Goal: Task Accomplishment & Management: Manage account settings

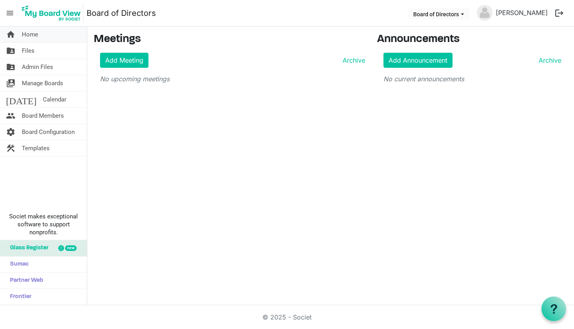
click at [34, 40] on span "Home" at bounding box center [30, 35] width 16 height 16
click at [37, 112] on span "Board Members" at bounding box center [43, 116] width 42 height 16
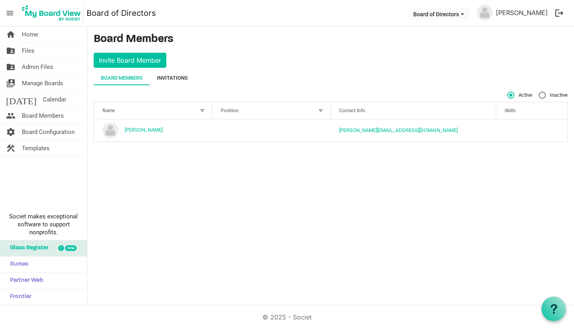
click at [169, 75] on div "Invitations" at bounding box center [172, 78] width 31 height 8
click at [178, 75] on div "Invitations" at bounding box center [172, 78] width 31 height 8
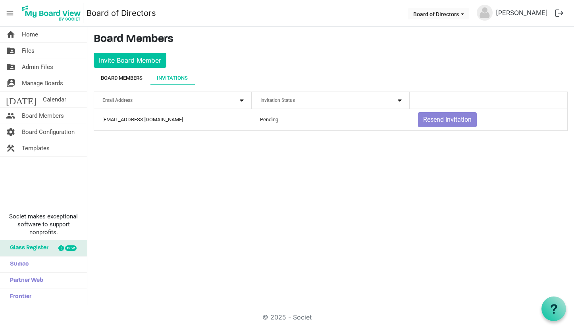
click at [121, 79] on div "Board Members" at bounding box center [122, 78] width 42 height 8
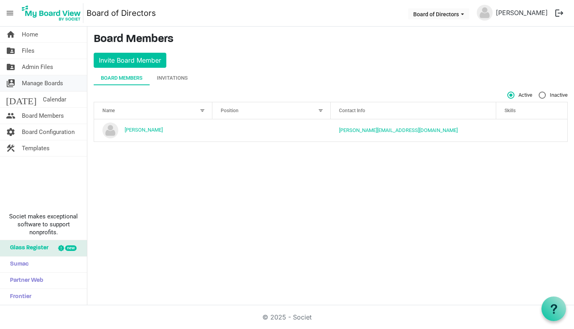
click at [38, 81] on span "Manage Boards" at bounding box center [42, 83] width 41 height 16
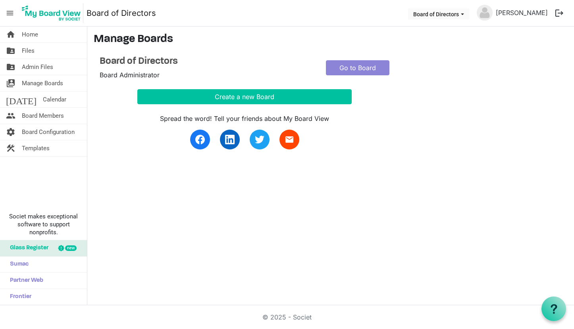
click at [150, 67] on div "Board of Directors Board Administrator" at bounding box center [207, 68] width 226 height 24
click at [342, 70] on link "Go to Board" at bounding box center [357, 67] width 63 height 15
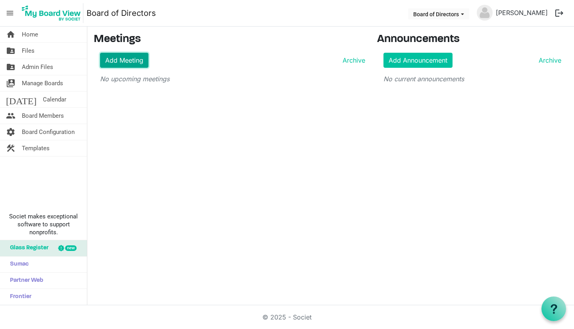
click at [131, 59] on link "Add Meeting" at bounding box center [124, 60] width 48 height 15
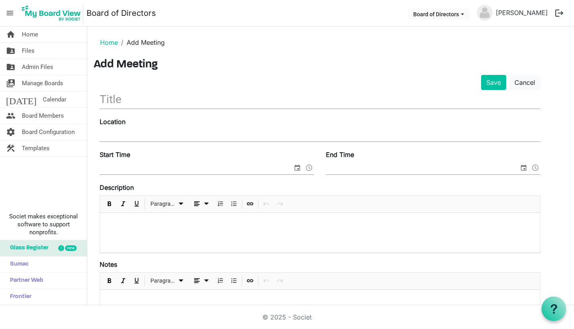
click at [130, 129] on div "Location" at bounding box center [320, 130] width 452 height 27
click at [118, 104] on input "text" at bounding box center [320, 99] width 440 height 19
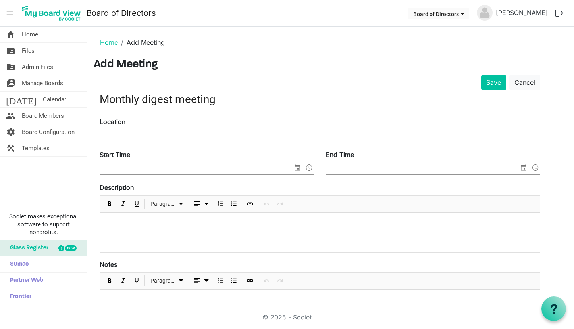
click at [157, 96] on input "Monthly digest meeting" at bounding box center [320, 99] width 440 height 19
type input "Monthly update meeting"
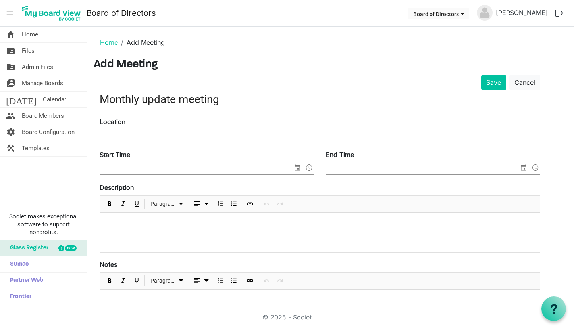
click at [132, 127] on div "Location" at bounding box center [320, 130] width 452 height 27
click at [117, 121] on label "Location" at bounding box center [113, 122] width 26 height 10
click at [117, 130] on input "Location" at bounding box center [320, 136] width 440 height 12
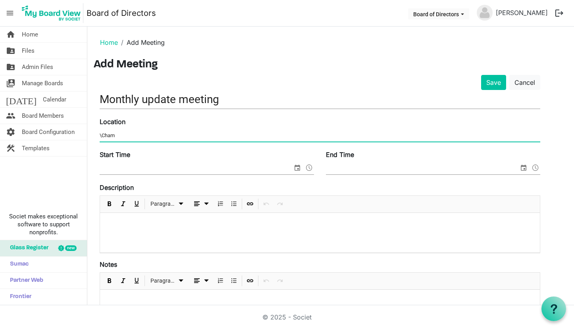
type input "\"
type input "Chambers / MS Teams"
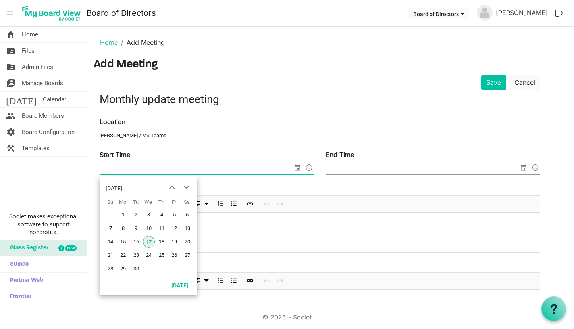
click at [297, 167] on span "select" at bounding box center [297, 168] width 10 height 10
click at [133, 265] on span "30" at bounding box center [136, 269] width 12 height 12
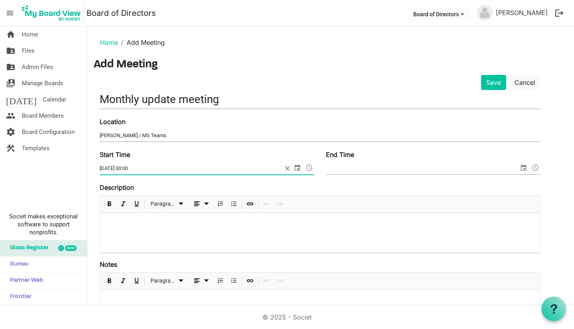
click at [308, 169] on span at bounding box center [309, 168] width 10 height 10
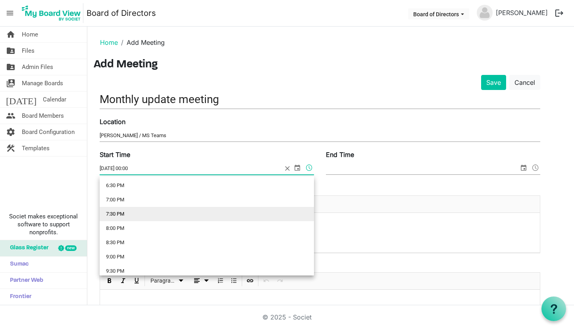
scroll to position [528, 0]
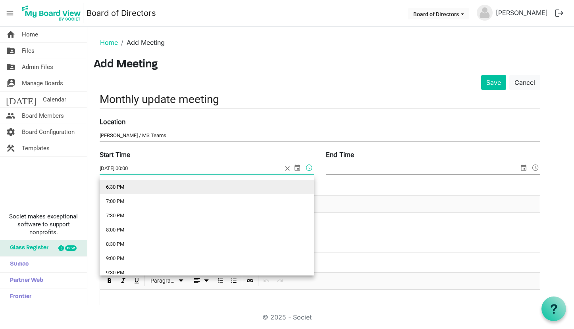
click at [160, 187] on li "6:30 PM" at bounding box center [207, 187] width 214 height 14
type input "30/09/2025 18:30"
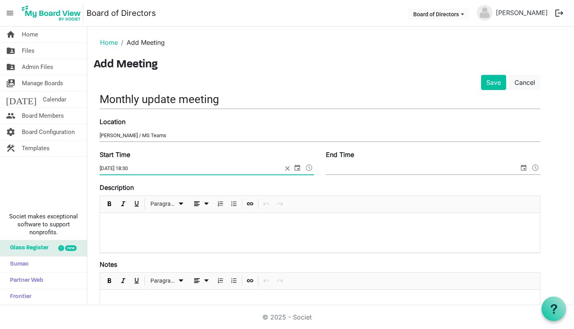
click at [534, 169] on span at bounding box center [535, 168] width 10 height 10
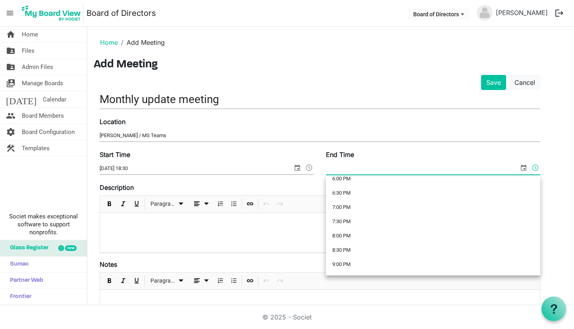
scroll to position [516, 0]
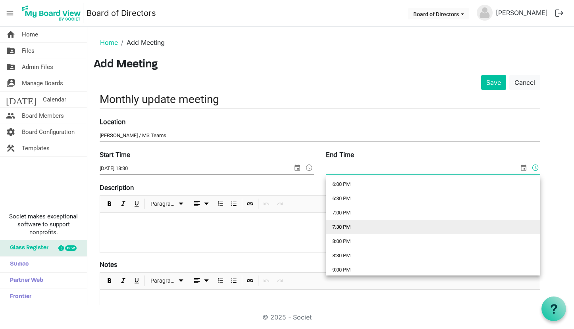
click at [403, 230] on li "7:30 PM" at bounding box center [433, 227] width 214 height 14
type input "17/09/2025 19:30"
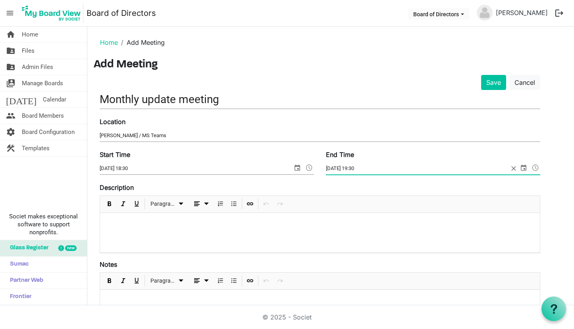
click at [150, 223] on p at bounding box center [319, 223] width 427 height 8
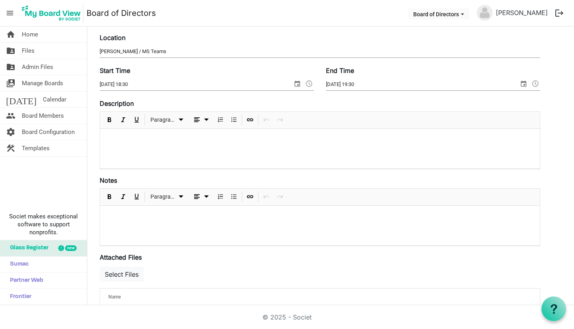
scroll to position [0, 0]
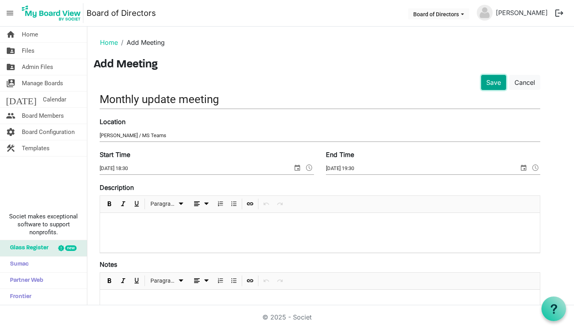
click at [488, 84] on button "Save" at bounding box center [493, 82] width 25 height 15
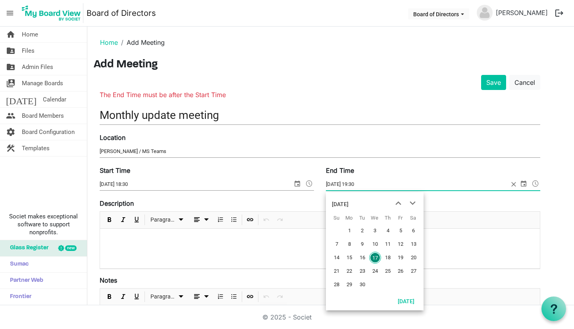
click at [523, 184] on span "select" at bounding box center [523, 183] width 10 height 10
click at [360, 285] on span "30" at bounding box center [362, 285] width 12 height 12
type input "[DATE] 19:30"
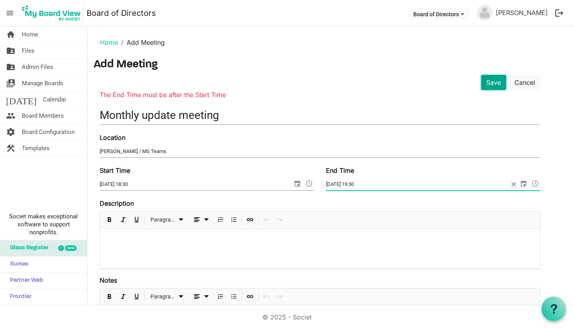
click at [491, 89] on button "Save" at bounding box center [493, 82] width 25 height 15
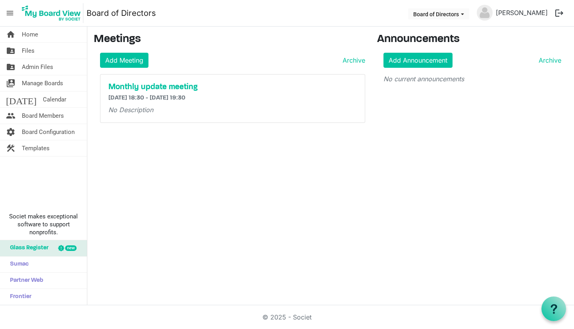
click at [121, 14] on link "Board of Directors" at bounding box center [120, 13] width 69 height 16
click at [469, 16] on button "Board of Directors" at bounding box center [438, 13] width 61 height 11
click at [451, 29] on li "Board of Directors" at bounding box center [451, 30] width 58 height 14
click at [40, 130] on span "Board Configuration" at bounding box center [48, 132] width 53 height 16
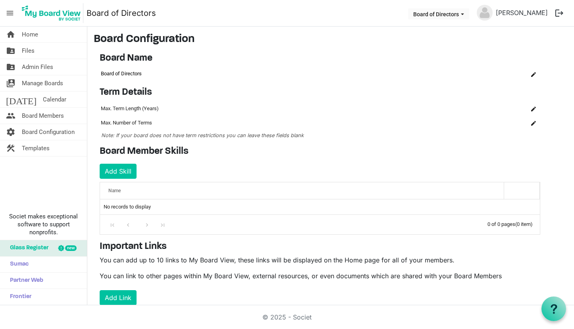
click at [132, 77] on td "Board of Directors" at bounding box center [306, 73] width 413 height 13
click at [136, 73] on td "Board of Directors" at bounding box center [306, 73] width 413 height 13
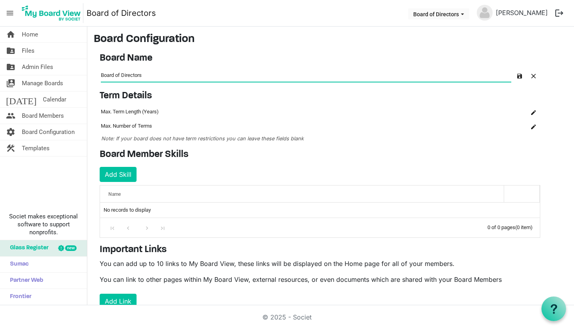
click at [101, 74] on input "Board of Directors" at bounding box center [306, 74] width 410 height 13
type input "Furnival Board of Directors"
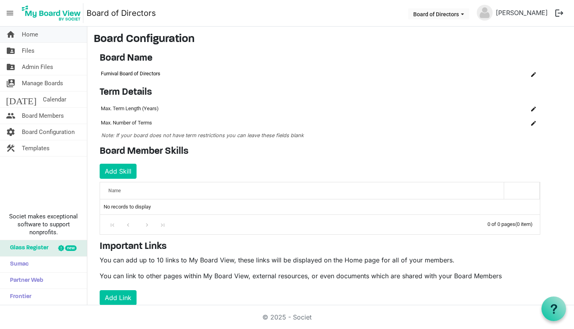
click at [30, 36] on span "Home" at bounding box center [30, 35] width 16 height 16
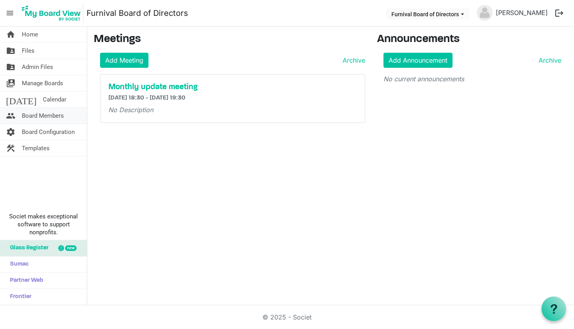
click at [41, 118] on span "Board Members" at bounding box center [43, 116] width 42 height 16
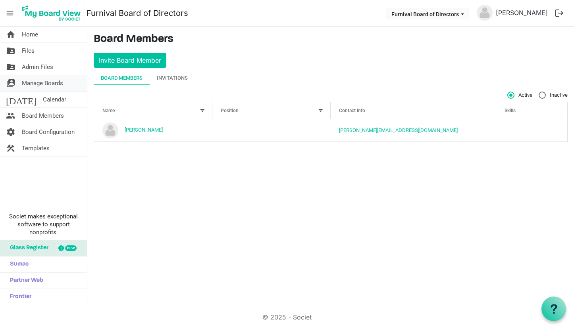
click at [40, 86] on span "Manage Boards" at bounding box center [42, 83] width 41 height 16
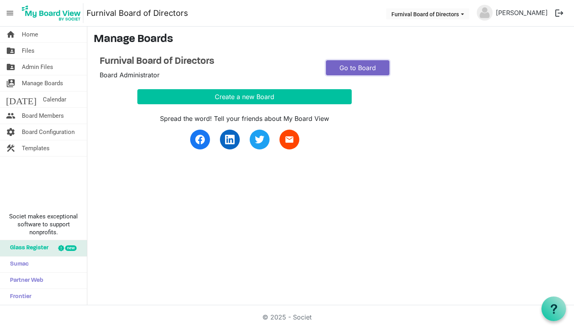
click at [333, 67] on link "Go to Board" at bounding box center [357, 67] width 63 height 15
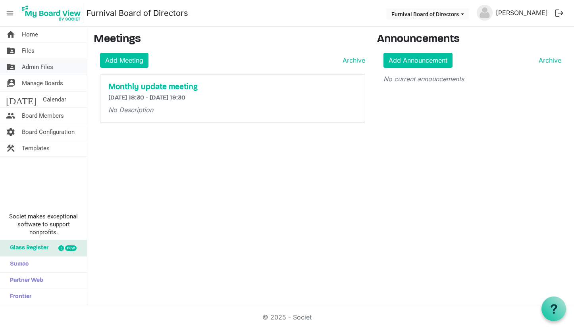
click at [42, 71] on span "Admin Files" at bounding box center [37, 67] width 31 height 16
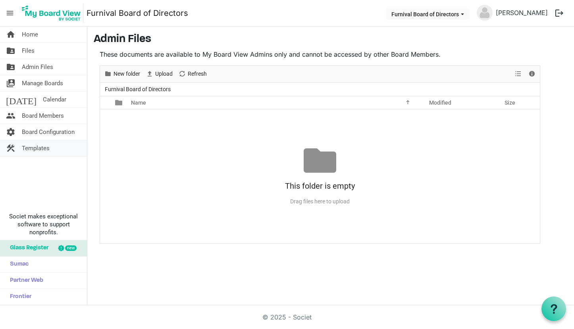
click at [35, 152] on span "Templates" at bounding box center [36, 148] width 28 height 16
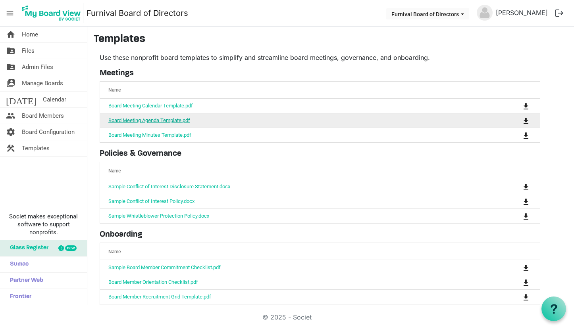
click at [145, 121] on link "Board Meeting Agenda Template.pdf" at bounding box center [149, 120] width 82 height 6
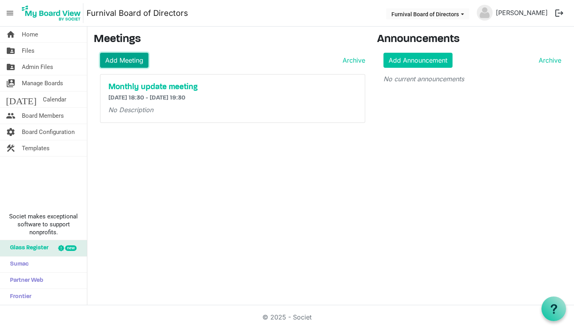
click at [139, 61] on link "Add Meeting" at bounding box center [124, 60] width 48 height 15
click at [142, 86] on h5 "Monthly update meeting" at bounding box center [232, 88] width 248 height 10
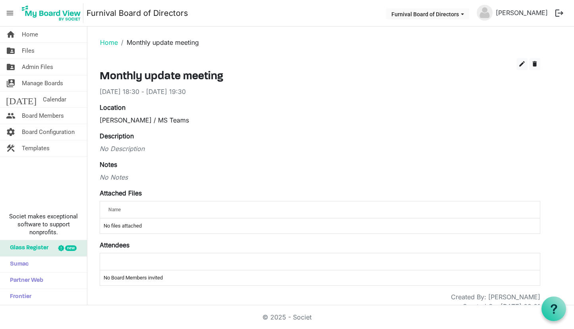
scroll to position [12, 0]
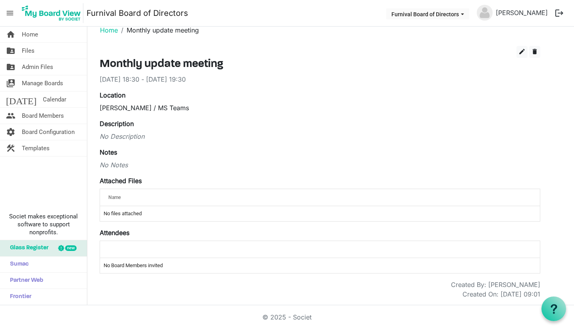
click at [120, 216] on td "No files attached" at bounding box center [319, 213] width 439 height 15
click at [122, 195] on div "Name" at bounding box center [295, 198] width 379 height 12
click at [137, 194] on div "Name" at bounding box center [295, 198] width 379 height 12
click at [124, 68] on h3 "Monthly update meeting" at bounding box center [320, 64] width 440 height 13
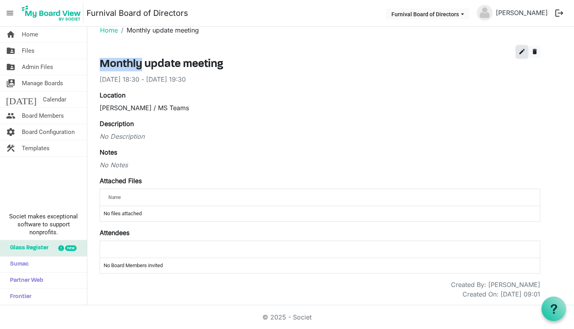
click at [520, 52] on span "edit" at bounding box center [521, 51] width 7 height 7
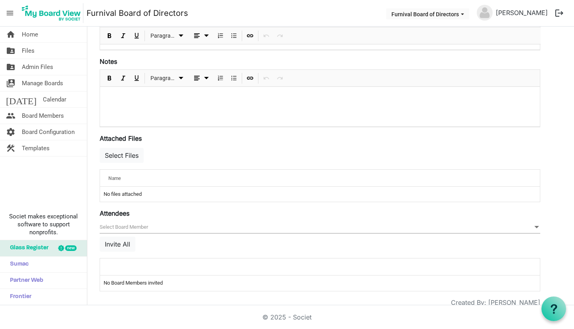
scroll to position [203, 0]
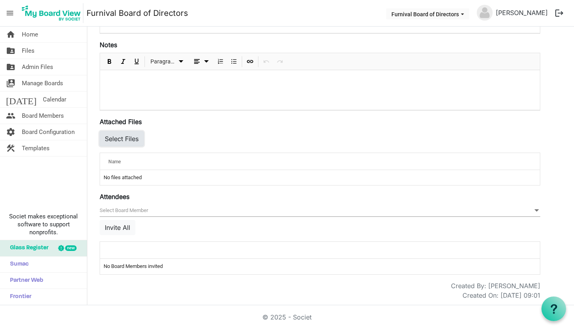
click at [134, 134] on button "Select Files" at bounding box center [122, 138] width 44 height 15
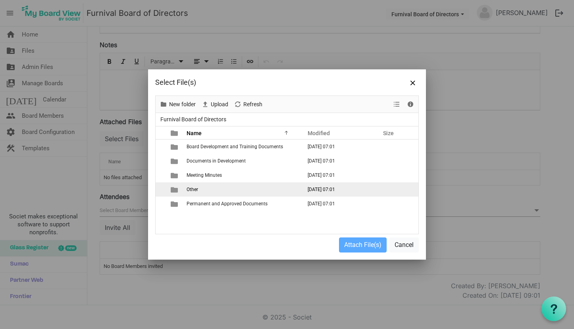
click at [191, 190] on span "Other" at bounding box center [192, 190] width 12 height 6
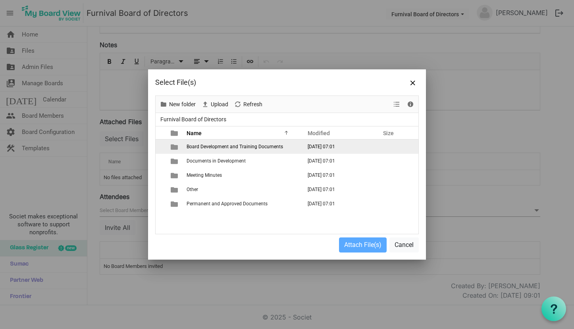
click at [205, 146] on span "Board Development and Training Documents" at bounding box center [234, 147] width 96 height 6
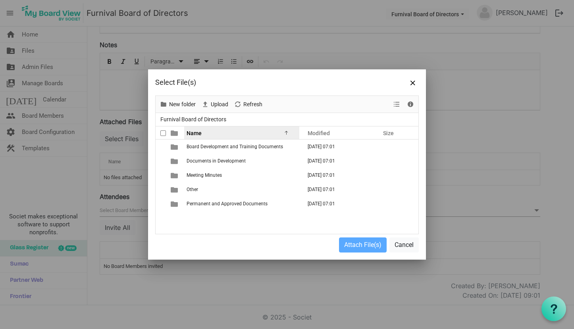
click at [211, 132] on div "Name" at bounding box center [239, 133] width 110 height 12
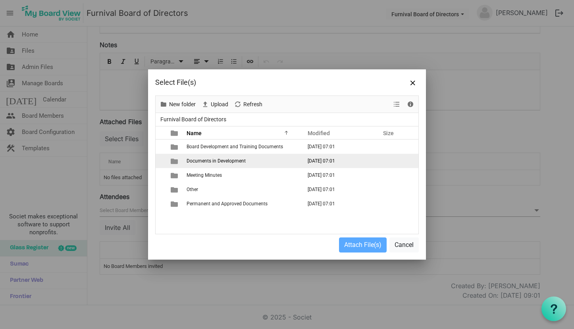
click at [246, 158] on td "Documents in Development" at bounding box center [241, 161] width 115 height 14
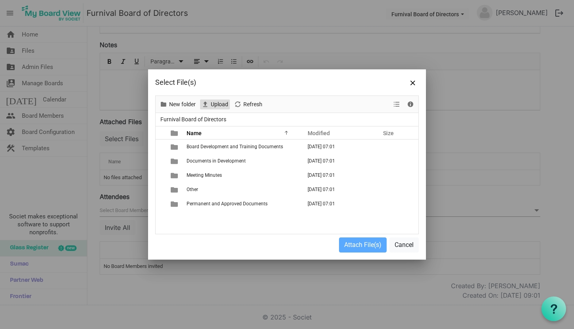
click at [217, 103] on span "Upload" at bounding box center [219, 105] width 19 height 10
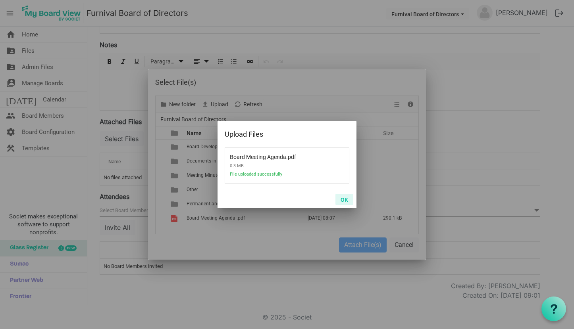
click at [344, 199] on button "OK" at bounding box center [344, 199] width 18 height 11
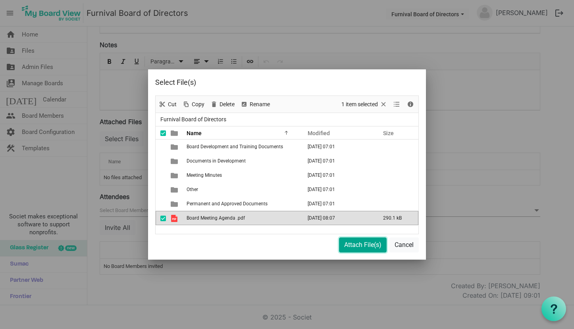
click at [368, 244] on button "Attach File(s)" at bounding box center [363, 245] width 48 height 15
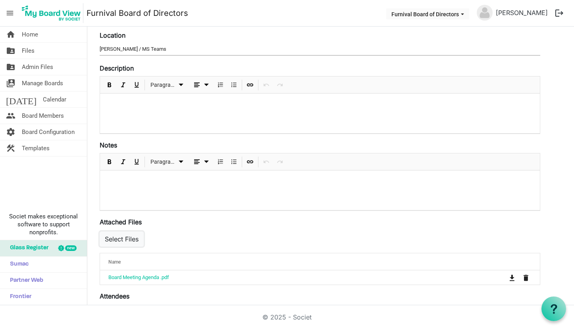
scroll to position [0, 0]
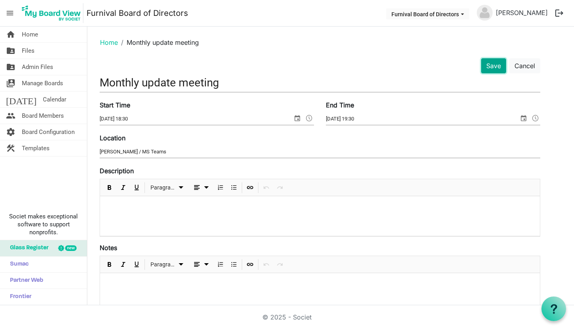
click at [494, 68] on button "Save" at bounding box center [493, 65] width 25 height 15
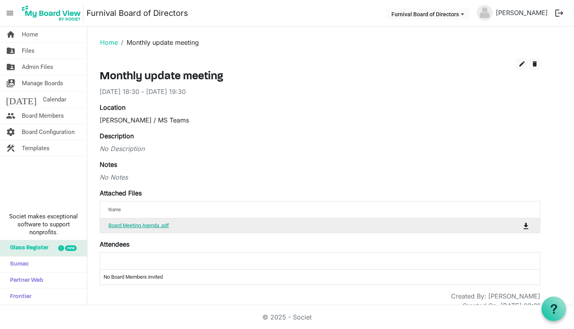
click at [159, 228] on link "Board Meeting Agenda .pdf" at bounding box center [138, 226] width 61 height 6
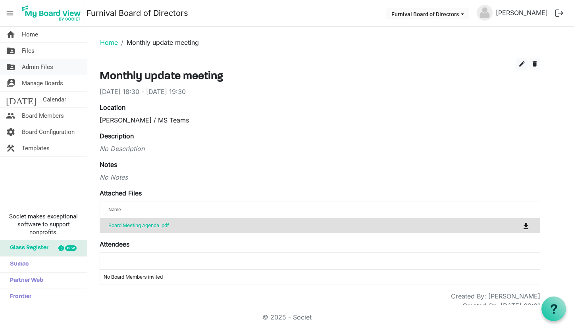
click at [49, 65] on span "Admin Files" at bounding box center [37, 67] width 31 height 16
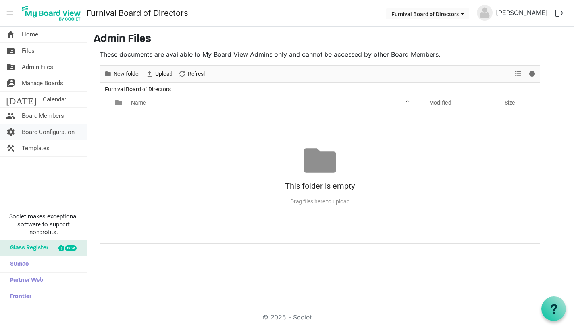
click at [50, 132] on span "Board Configuration" at bounding box center [48, 132] width 53 height 16
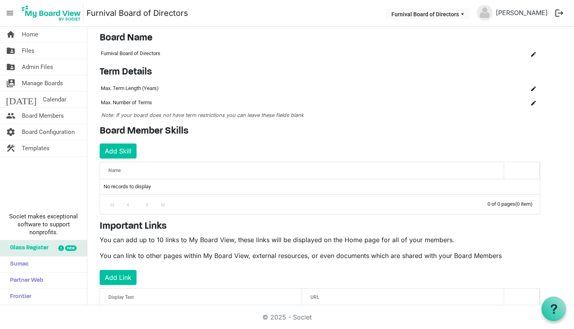
scroll to position [55, 0]
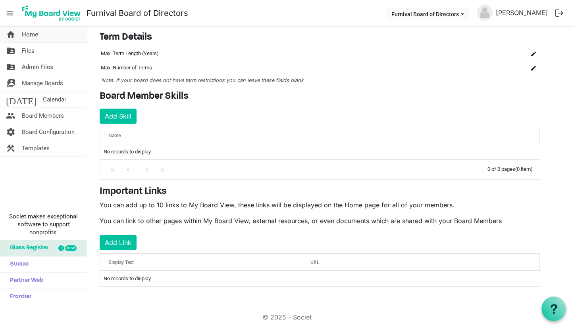
click at [35, 40] on span "Home" at bounding box center [30, 35] width 16 height 16
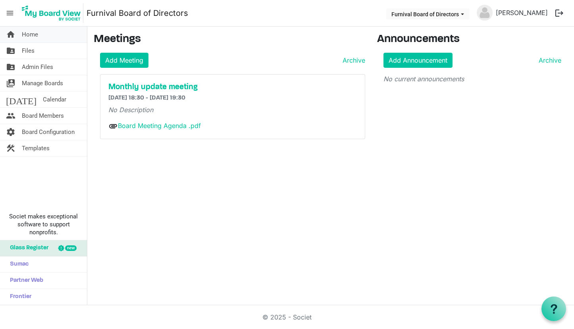
click at [35, 36] on span "Home" at bounding box center [30, 35] width 16 height 16
